Goal: Check status: Check status

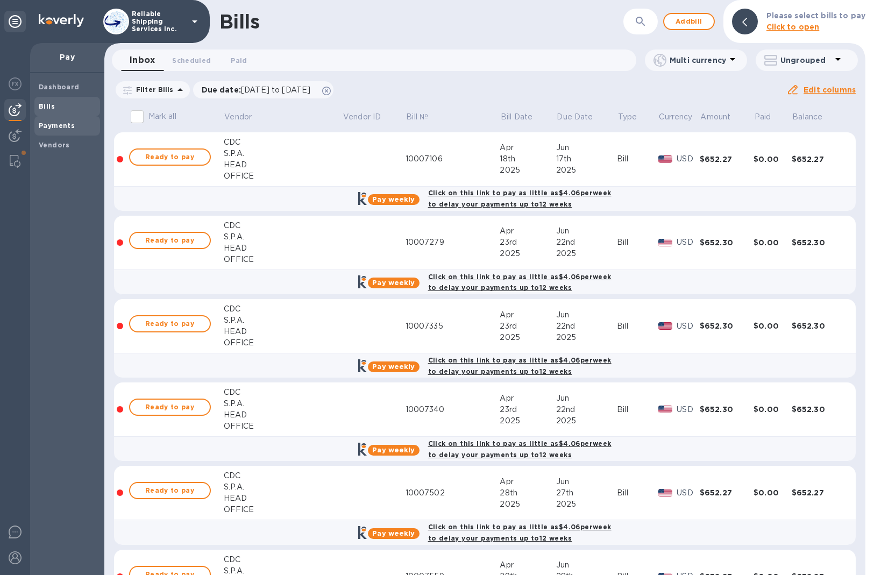
click at [59, 122] on b "Payments" at bounding box center [57, 126] width 36 height 8
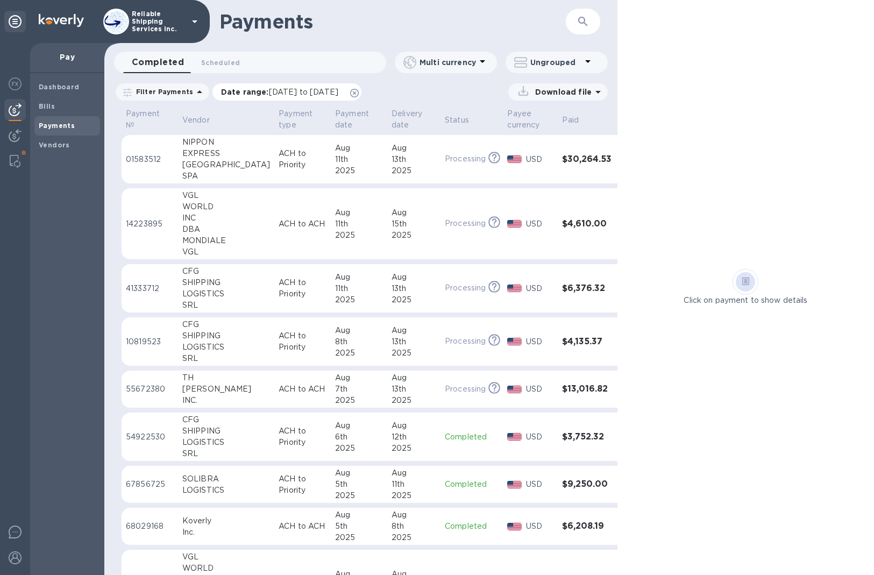
click at [359, 91] on icon at bounding box center [354, 93] width 9 height 9
click at [279, 153] on p "ACH to Priority" at bounding box center [303, 159] width 48 height 23
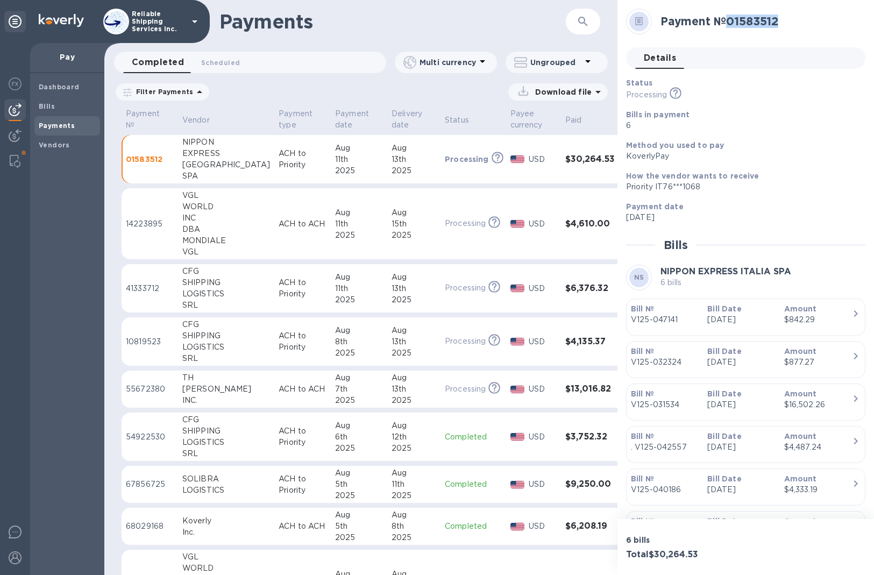
drag, startPoint x: 787, startPoint y: 20, endPoint x: 729, endPoint y: 22, distance: 57.6
click at [729, 22] on h2 "Payment № 01583512" at bounding box center [759, 21] width 196 height 13
copy h2 "01583512"
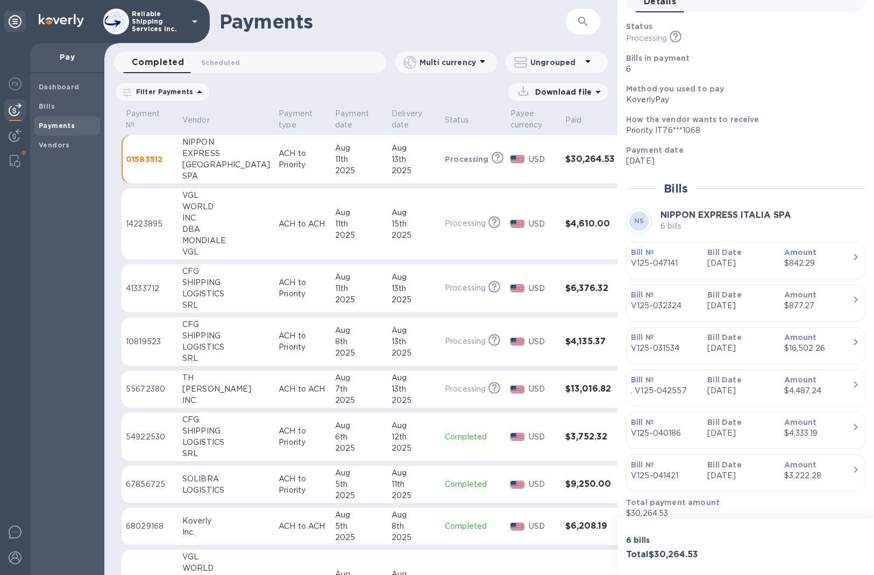
scroll to position [65, 0]
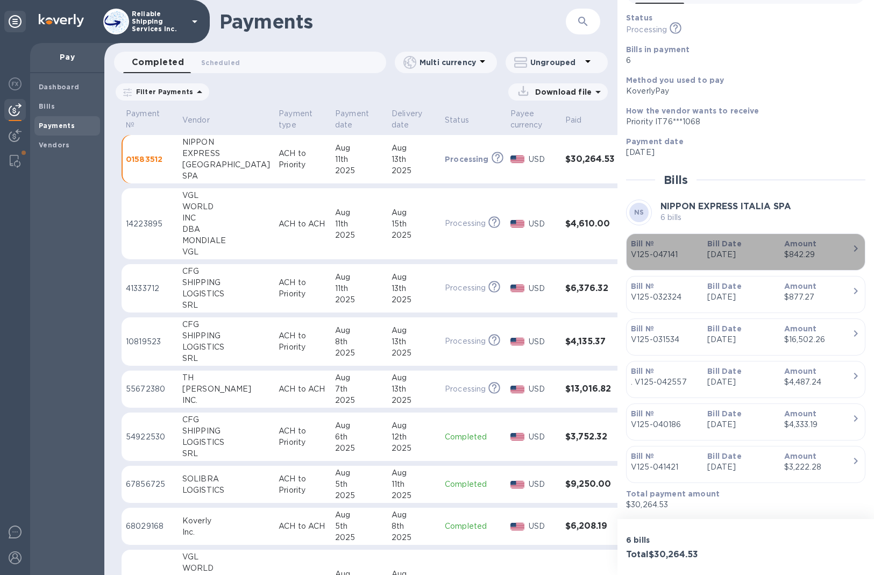
click at [749, 256] on p "[DATE]" at bounding box center [741, 254] width 68 height 11
